Goal: Register for event/course

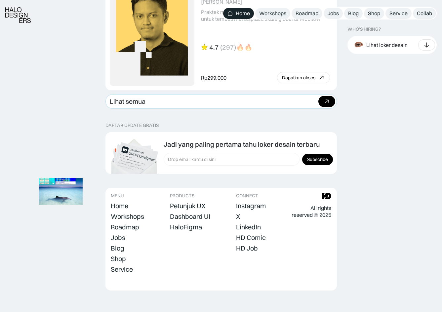
scroll to position [1828, 0]
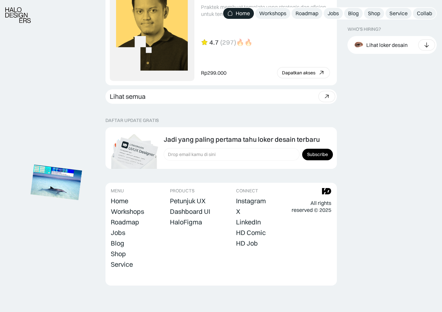
click at [61, 187] on img at bounding box center [57, 181] width 52 height 35
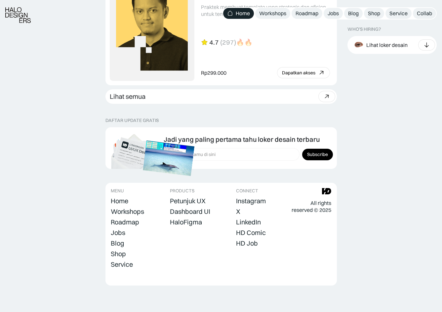
click at [164, 157] on img at bounding box center [169, 157] width 52 height 35
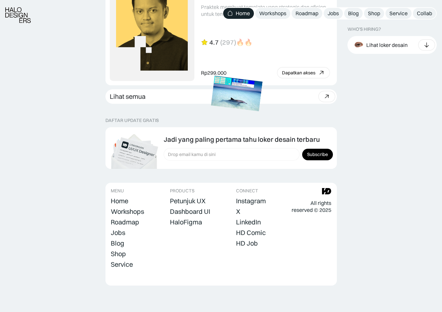
click at [247, 80] on img at bounding box center [237, 93] width 52 height 35
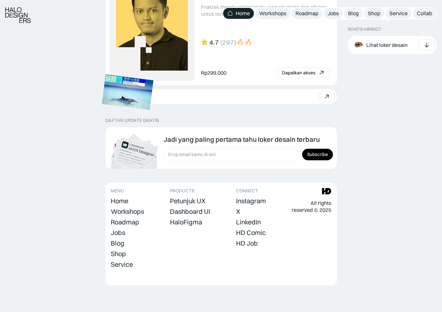
click at [102, 110] on img at bounding box center [128, 91] width 52 height 35
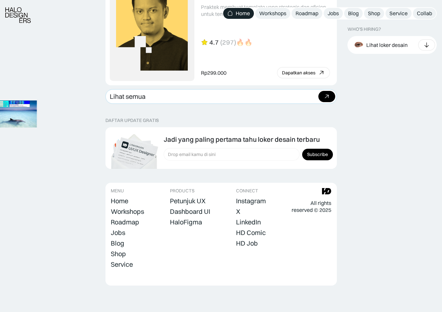
click at [331, 95] on div "Beli paket" at bounding box center [326, 96] width 17 height 11
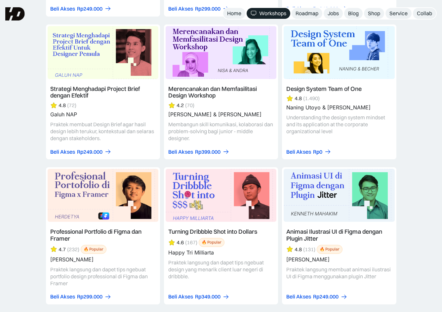
scroll to position [1955, 0]
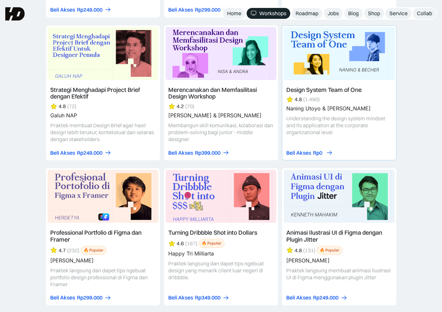
click at [313, 149] on div "Rp0" at bounding box center [317, 152] width 9 height 7
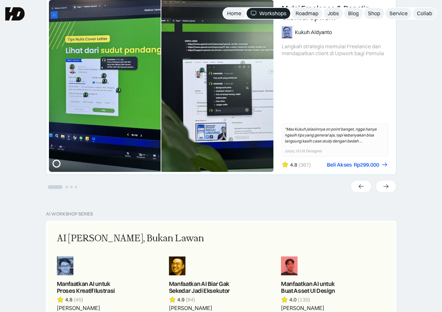
scroll to position [0, 0]
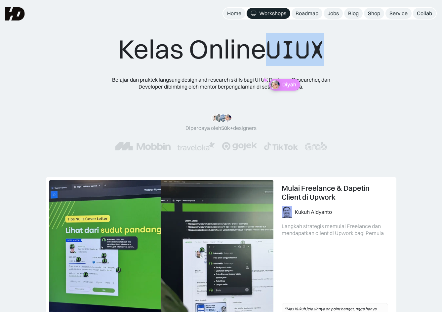
drag, startPoint x: 270, startPoint y: 52, endPoint x: 320, endPoint y: 55, distance: 50.3
click at [320, 55] on span "UIUX" at bounding box center [295, 50] width 58 height 32
click at [331, 54] on div "Kelas Online UIUX Belajar dan praktek langsung design and research skills bagi …" at bounding box center [221, 98] width 265 height 130
click at [345, 53] on div "Kelas Online UIUX Belajar dan praktek langsung design and research skills bagi …" at bounding box center [221, 98] width 265 height 130
